Goal: Task Accomplishment & Management: Manage account settings

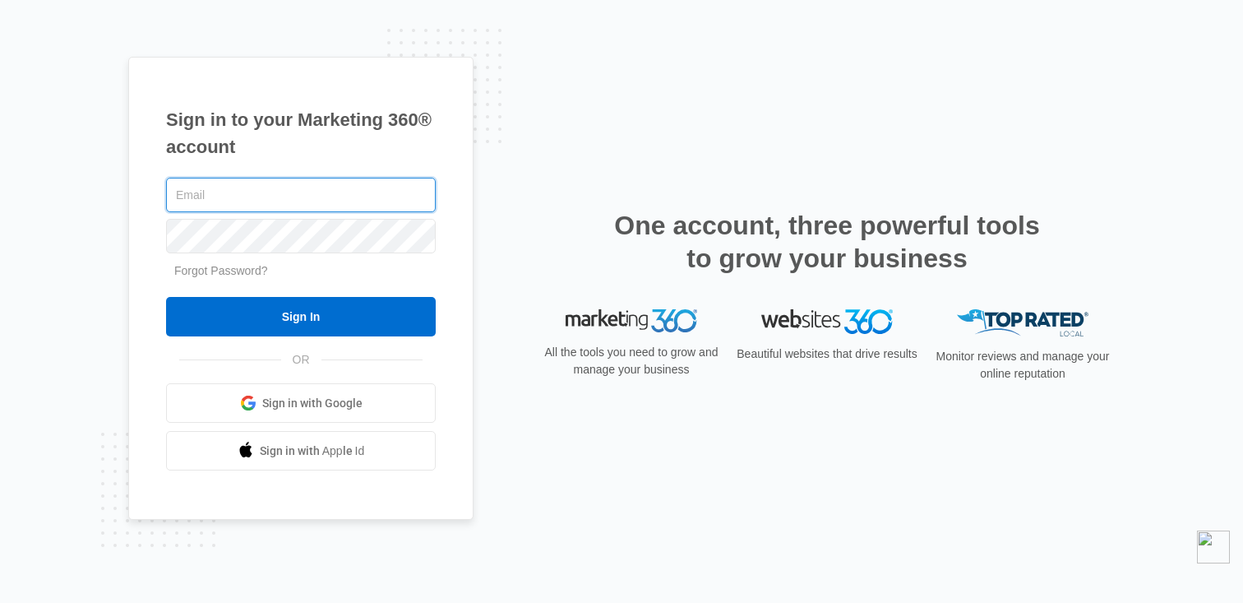
type input "[PERSON_NAME][EMAIL_ADDRESS][PERSON_NAME][DOMAIN_NAME]"
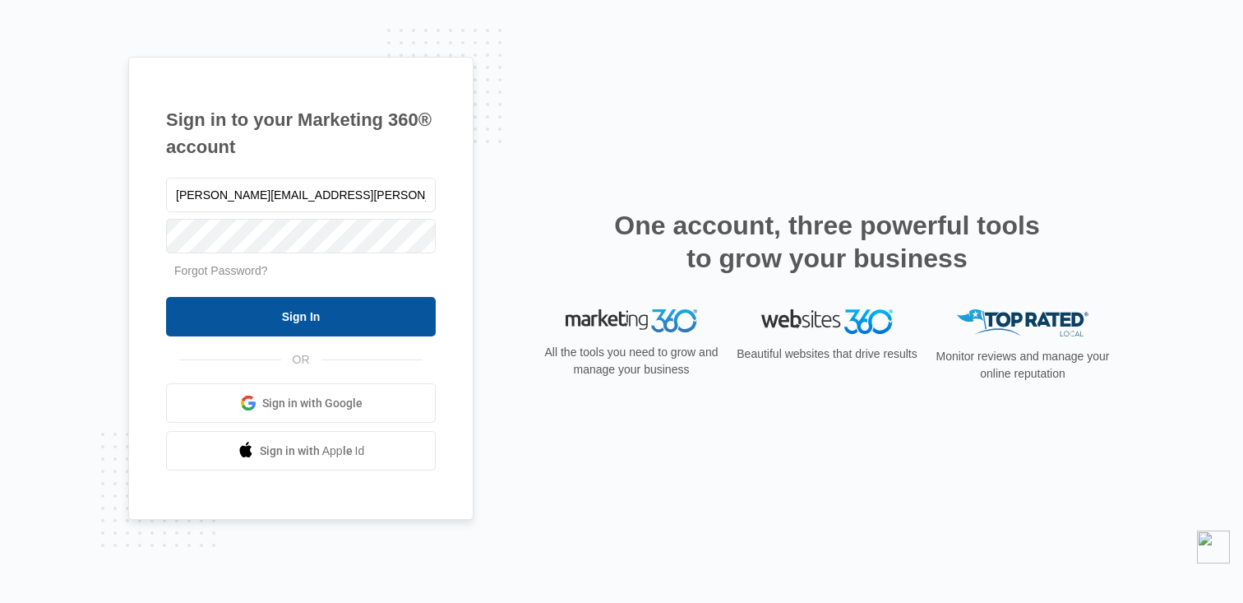
click at [366, 317] on input "Sign In" at bounding box center [301, 316] width 270 height 39
